Goal: Navigation & Orientation: Find specific page/section

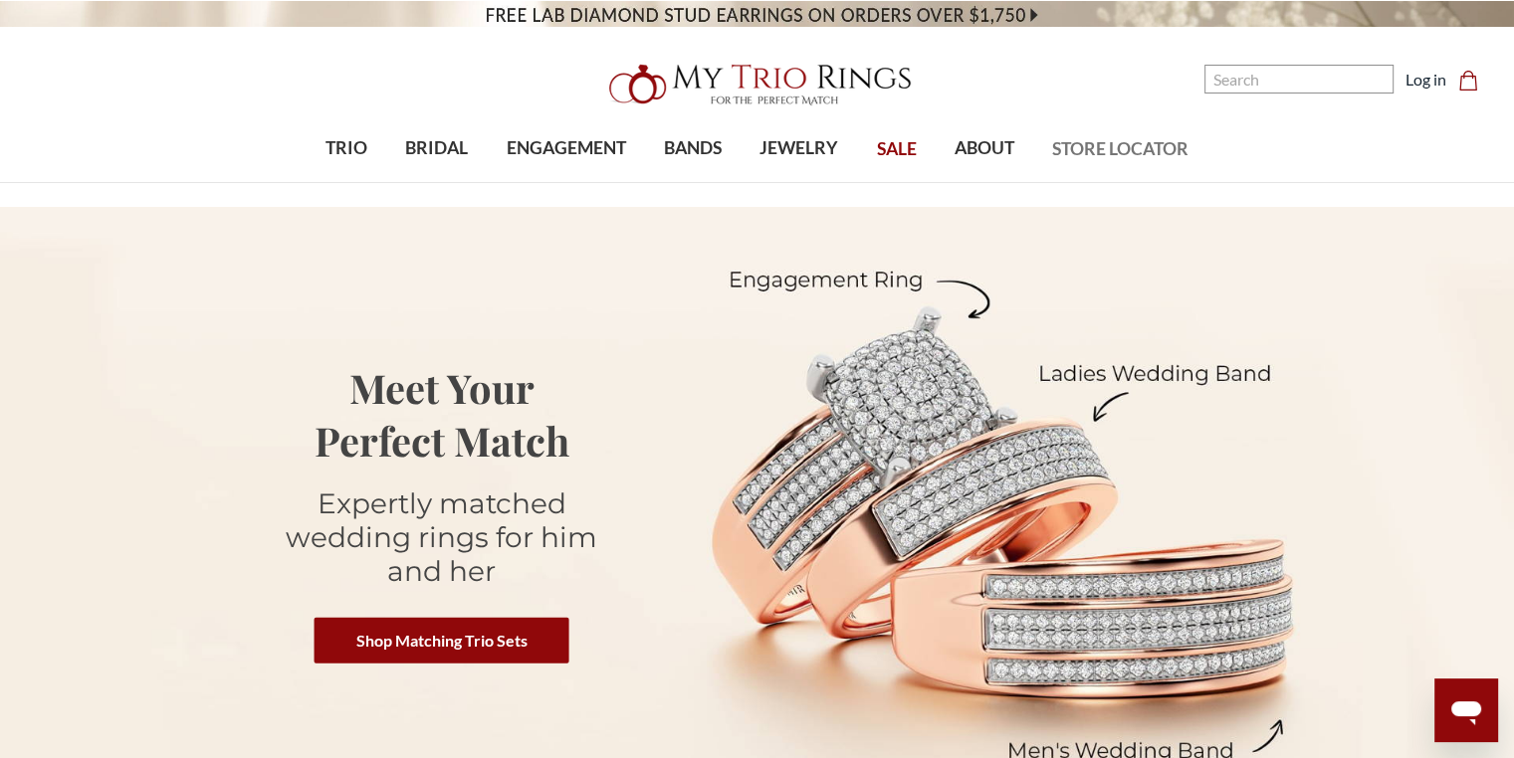
click at [1107, 140] on span "STORE LOCATOR" at bounding box center [1120, 149] width 136 height 26
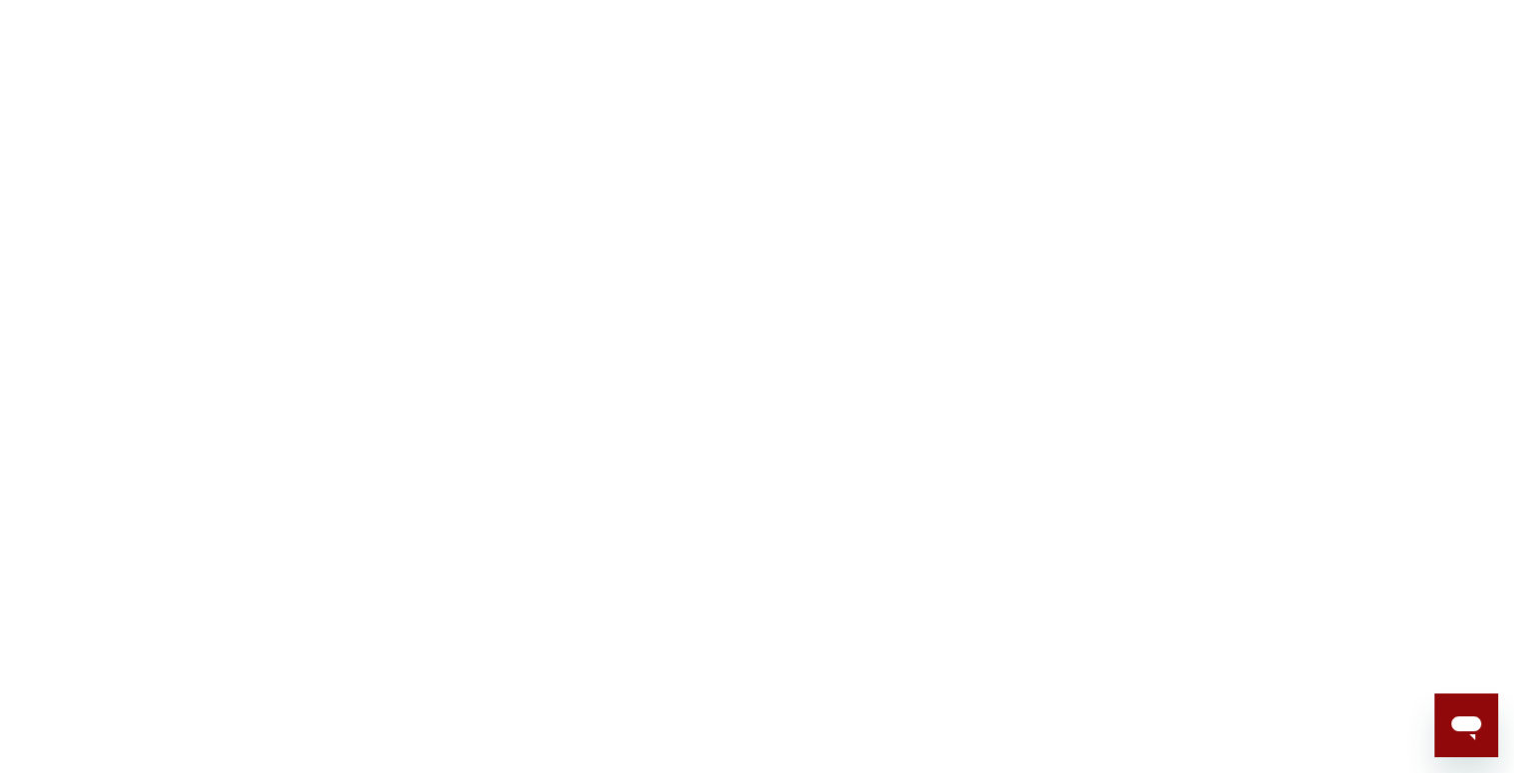
scroll to position [597, 0]
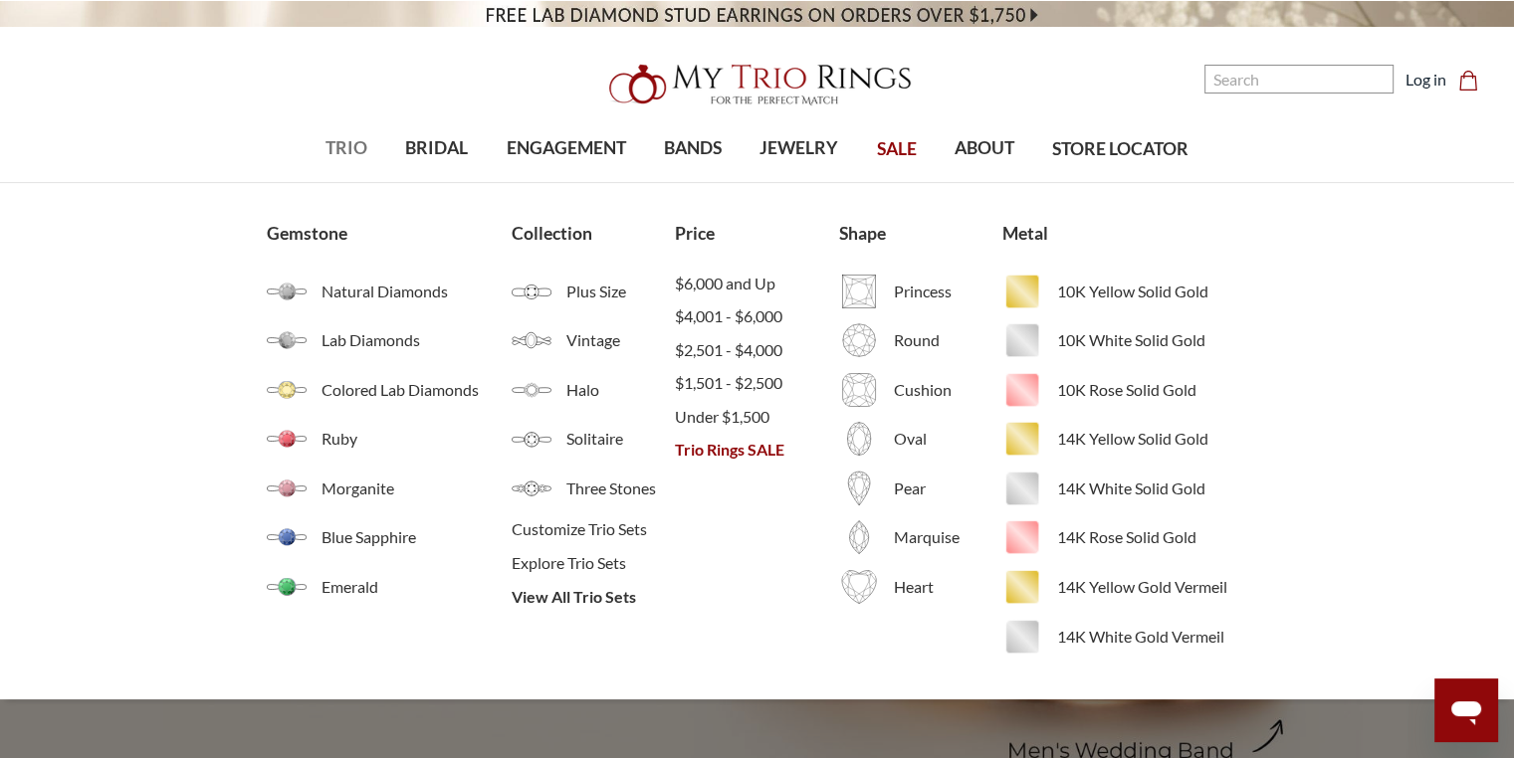
click at [342, 149] on span "TRIO" at bounding box center [346, 148] width 42 height 26
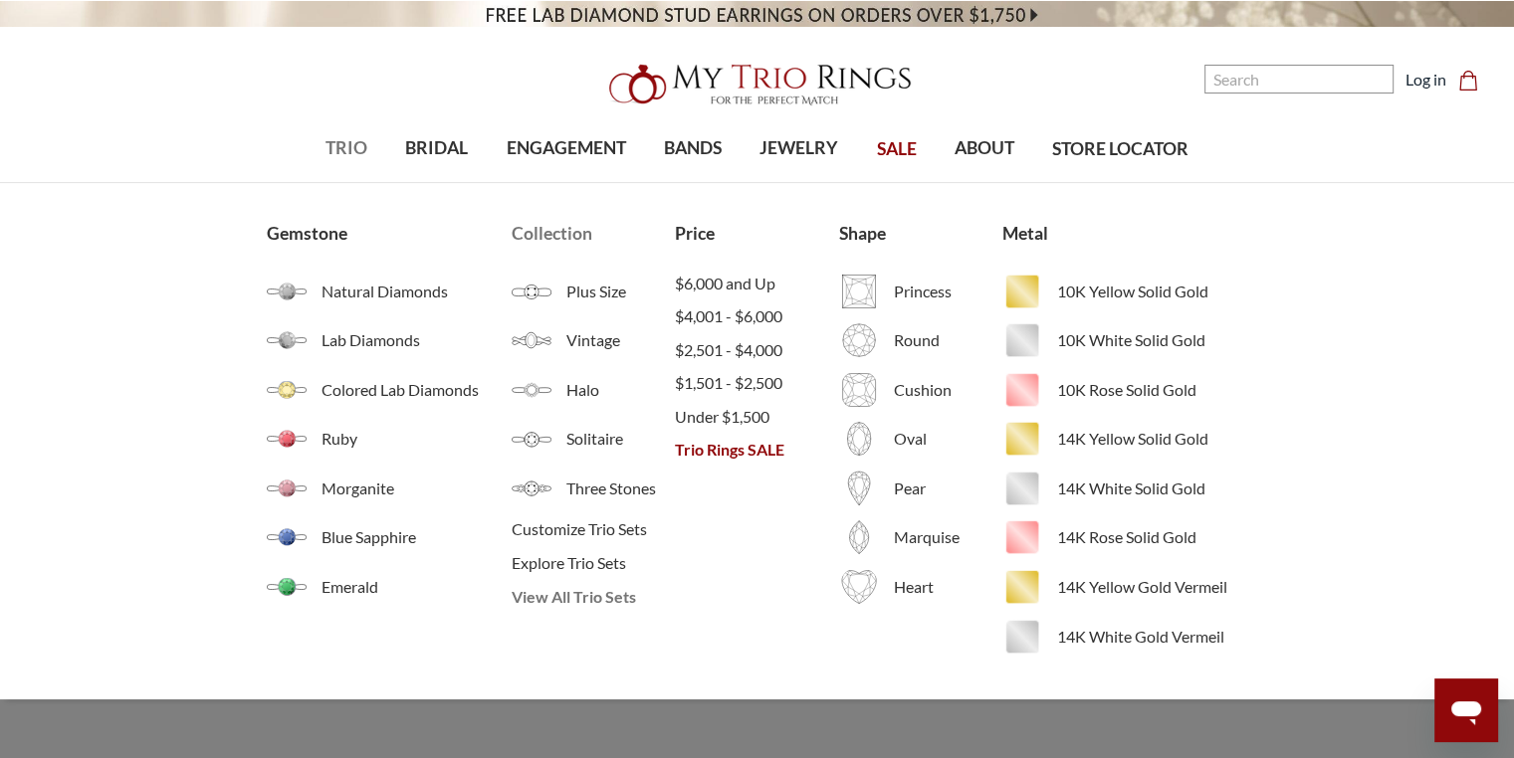
click at [556, 592] on span "View All Trio Sets" at bounding box center [593, 597] width 163 height 24
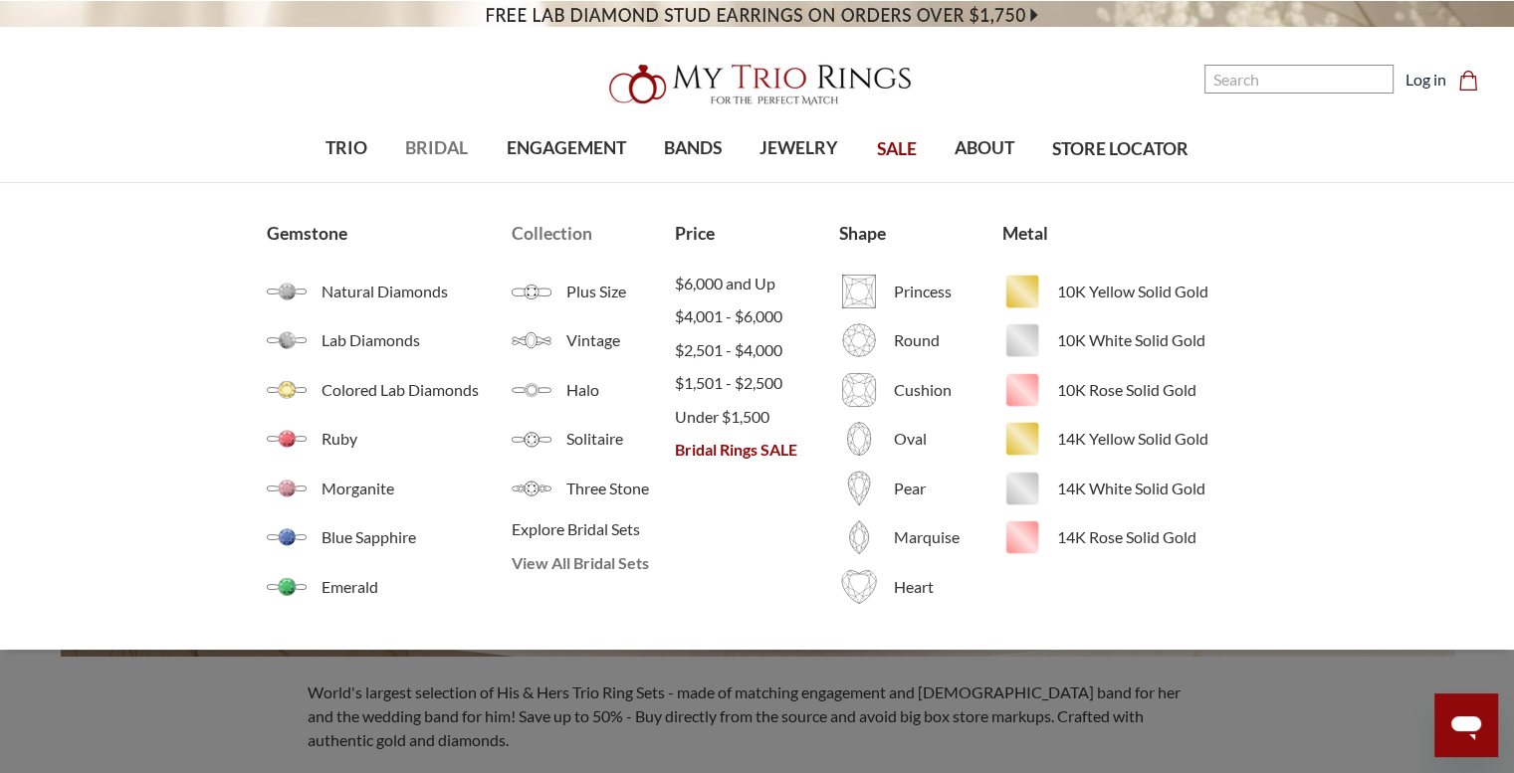
click at [561, 561] on span "View All Bridal Sets" at bounding box center [593, 563] width 163 height 24
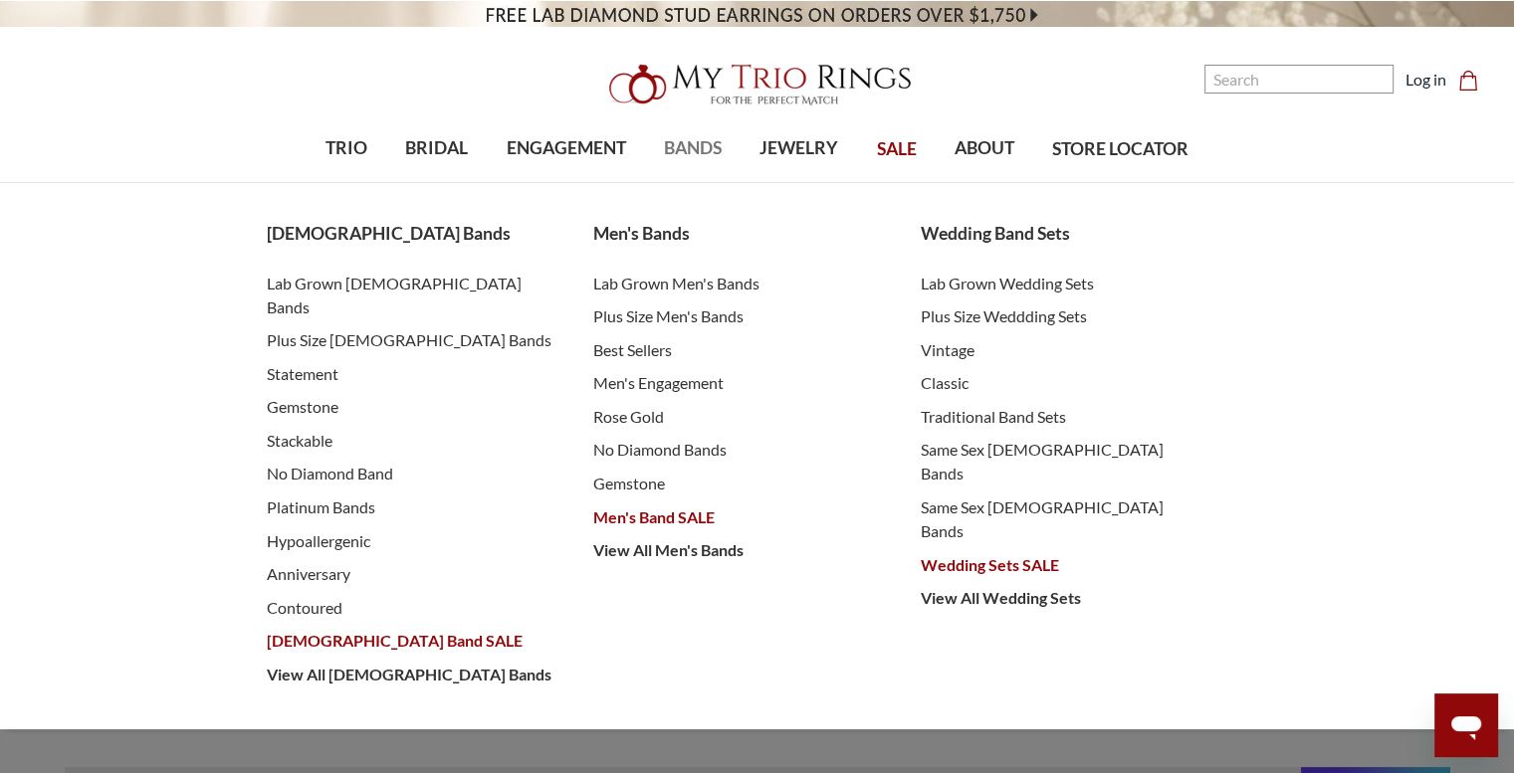
click at [703, 146] on span "BANDS" at bounding box center [693, 148] width 58 height 26
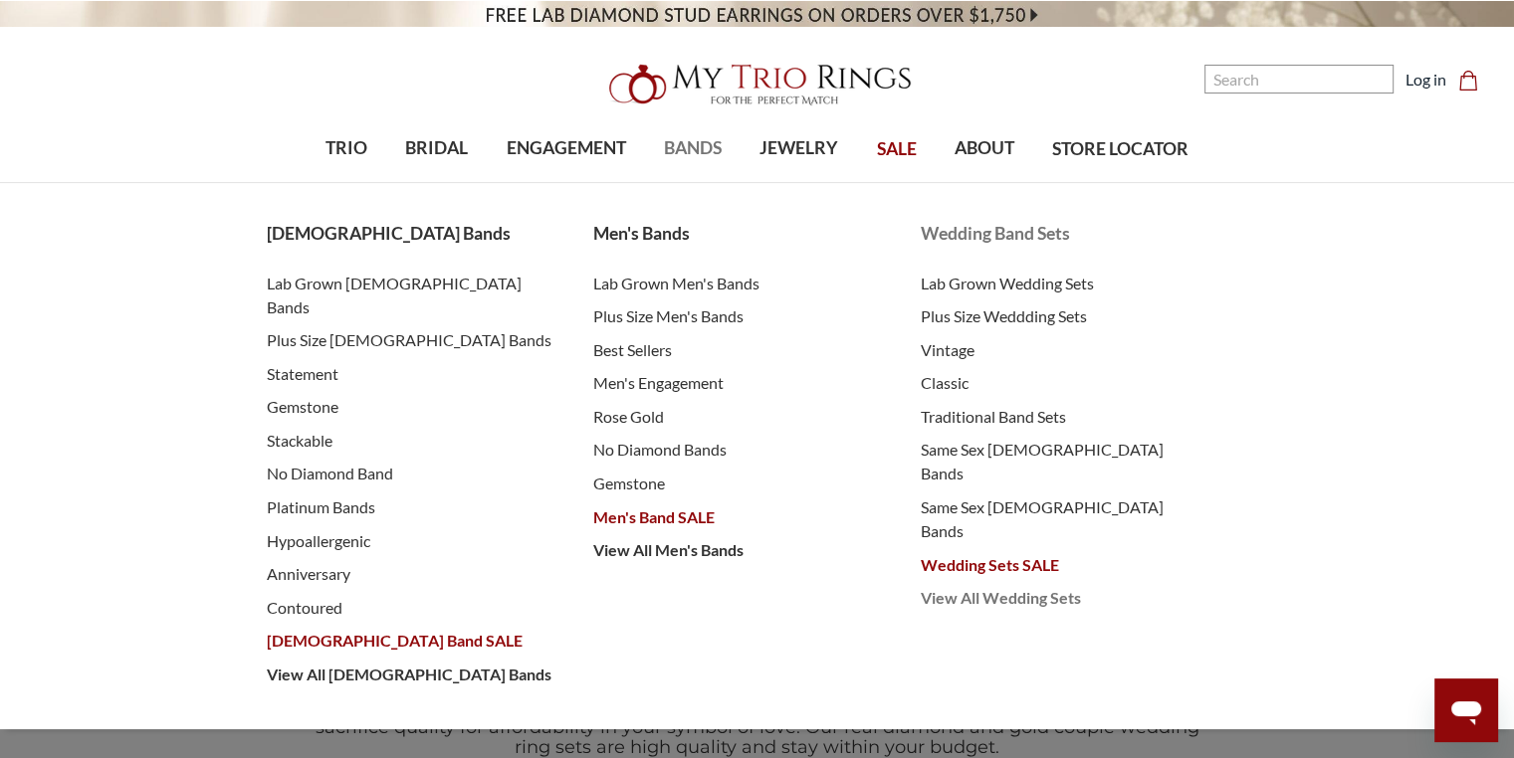
click at [1004, 586] on span "View All Wedding Sets" at bounding box center [1065, 598] width 288 height 24
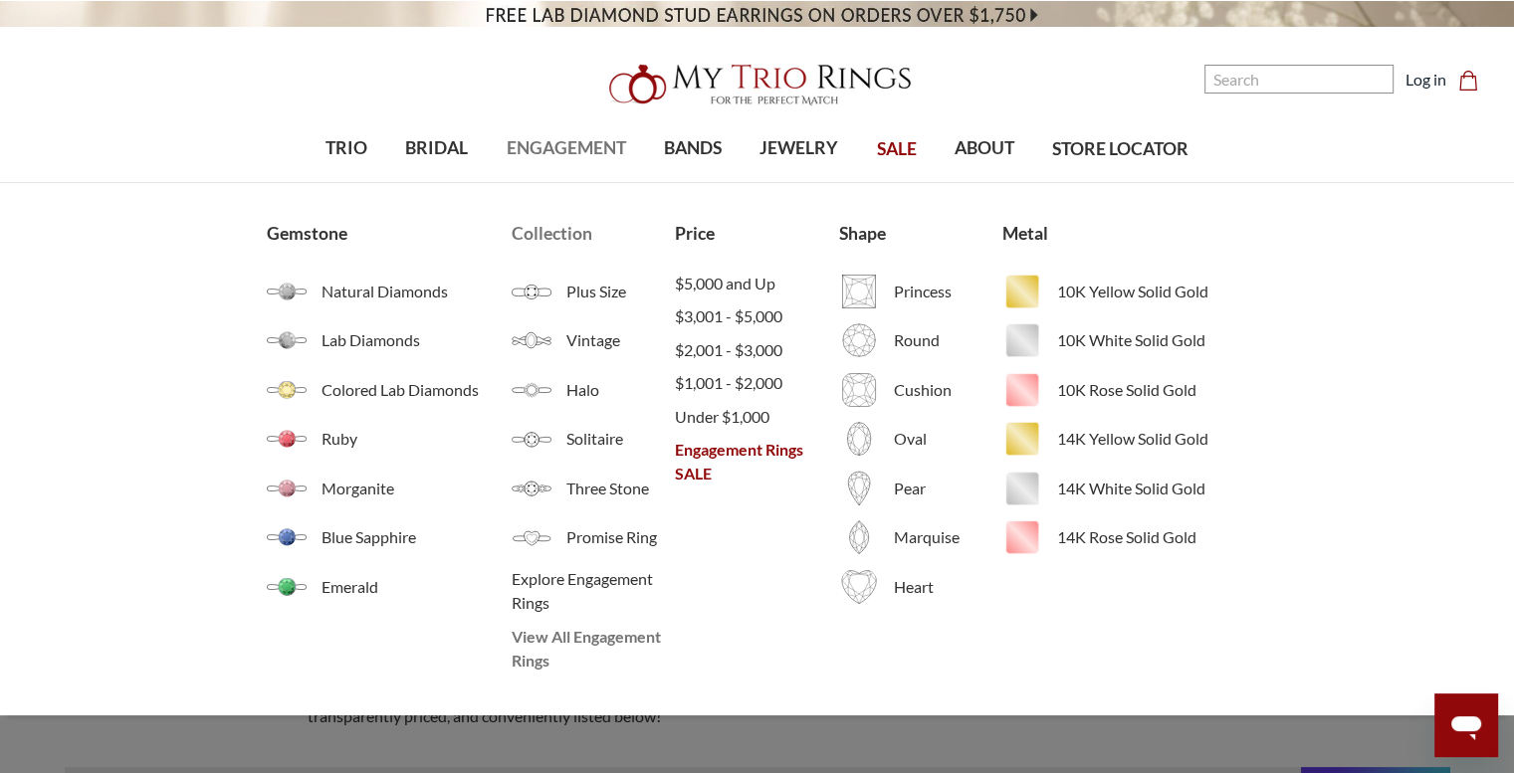
click at [594, 644] on span "View All Engagement Rings" at bounding box center [593, 649] width 163 height 48
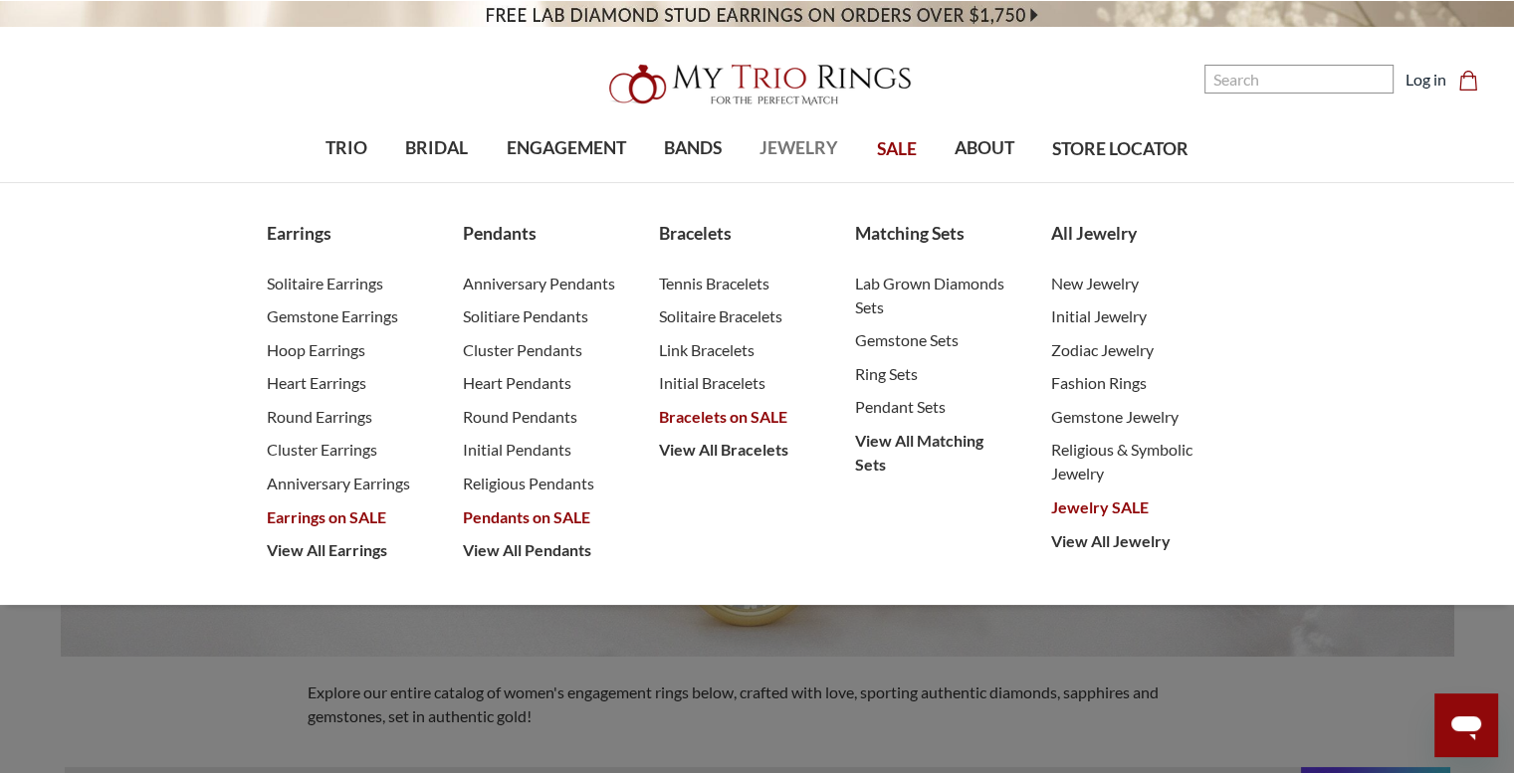
click at [791, 130] on link "JEWELRY" at bounding box center [798, 148] width 116 height 65
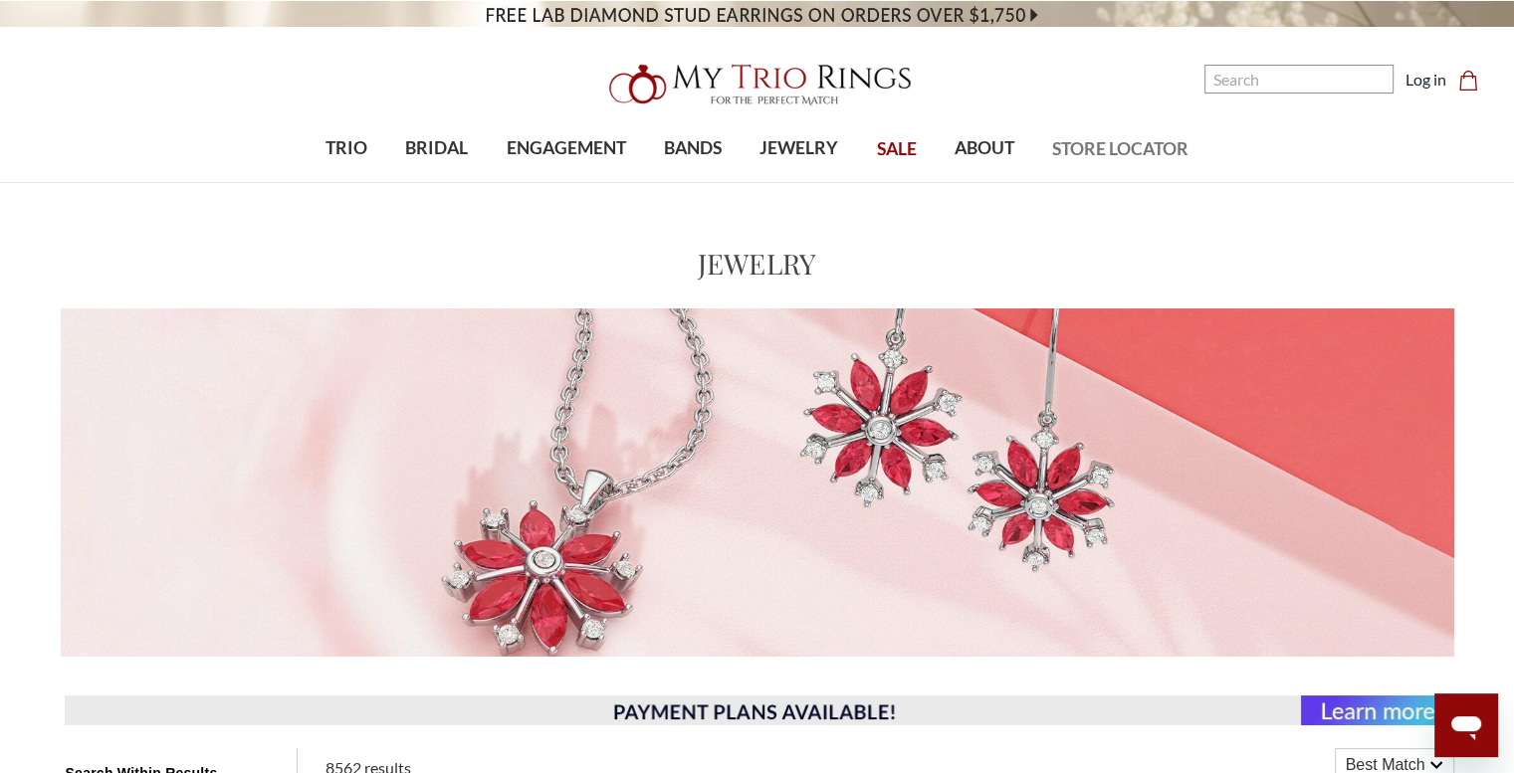
click at [1085, 142] on span "STORE LOCATOR" at bounding box center [1120, 149] width 136 height 26
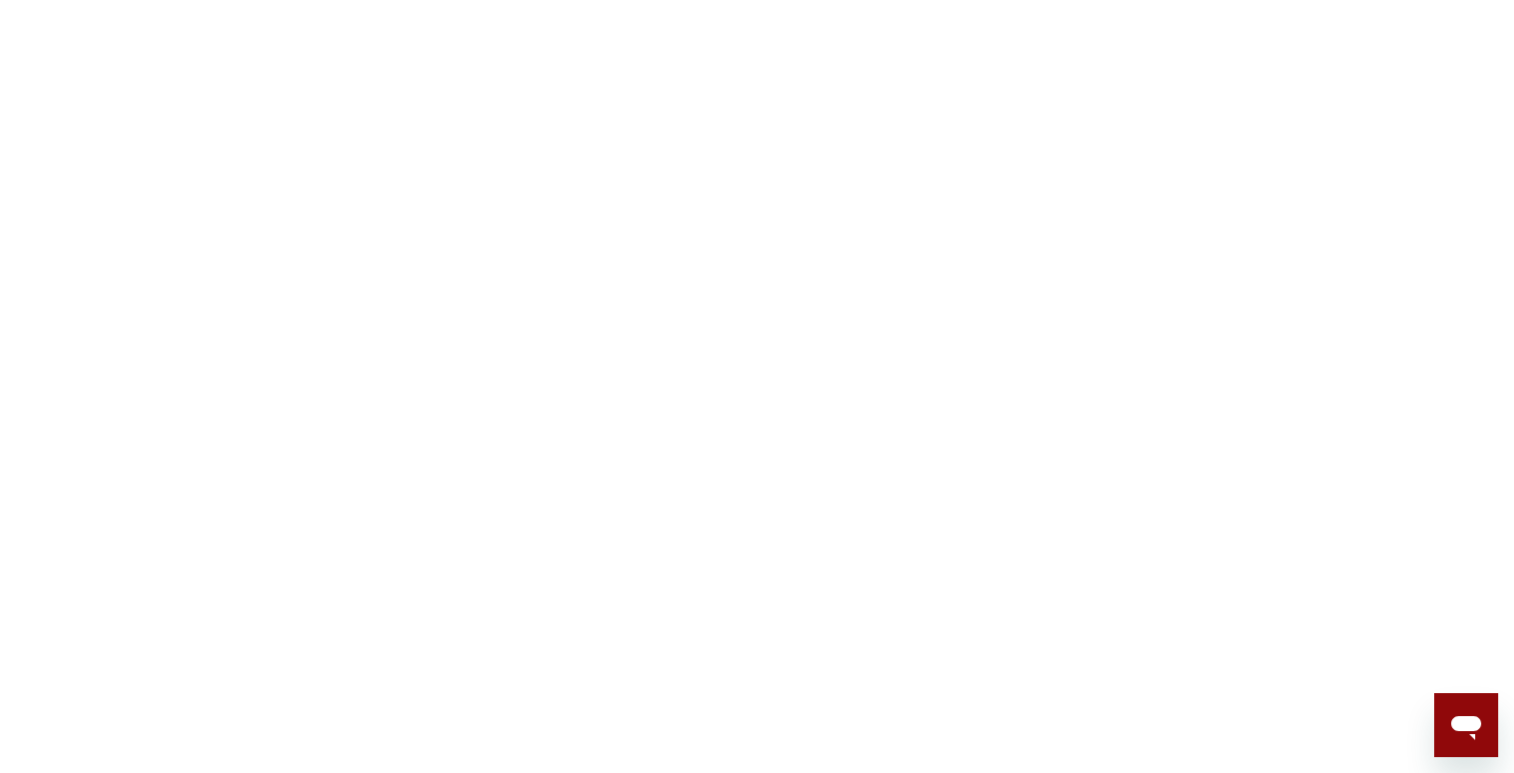
scroll to position [1519, 0]
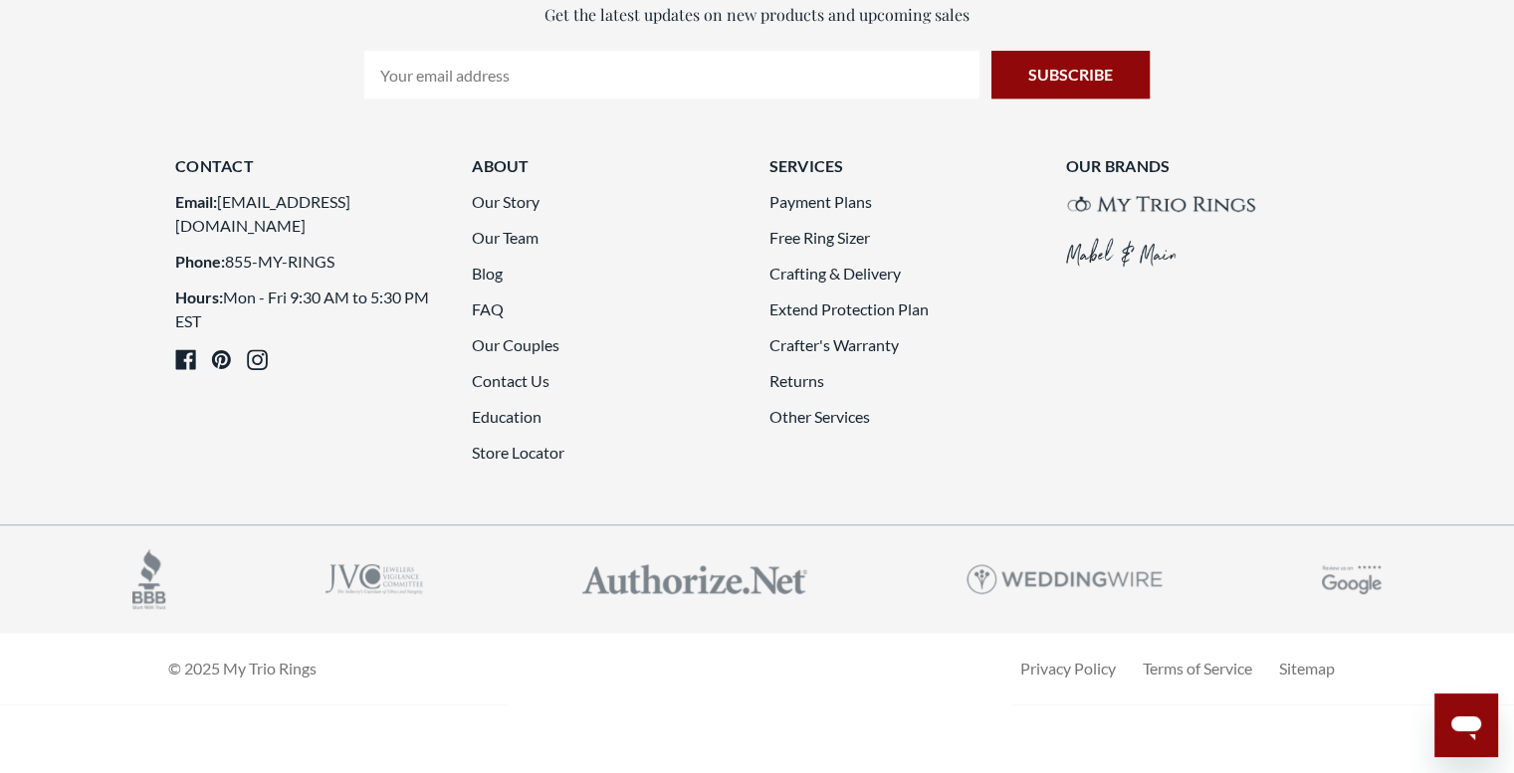
drag, startPoint x: 500, startPoint y: 377, endPoint x: 498, endPoint y: 323, distance: 53.8
click at [500, 377] on link "Contact Us" at bounding box center [511, 380] width 78 height 19
click at [500, 206] on link "Our Story" at bounding box center [506, 201] width 68 height 19
